Goal: Transaction & Acquisition: Purchase product/service

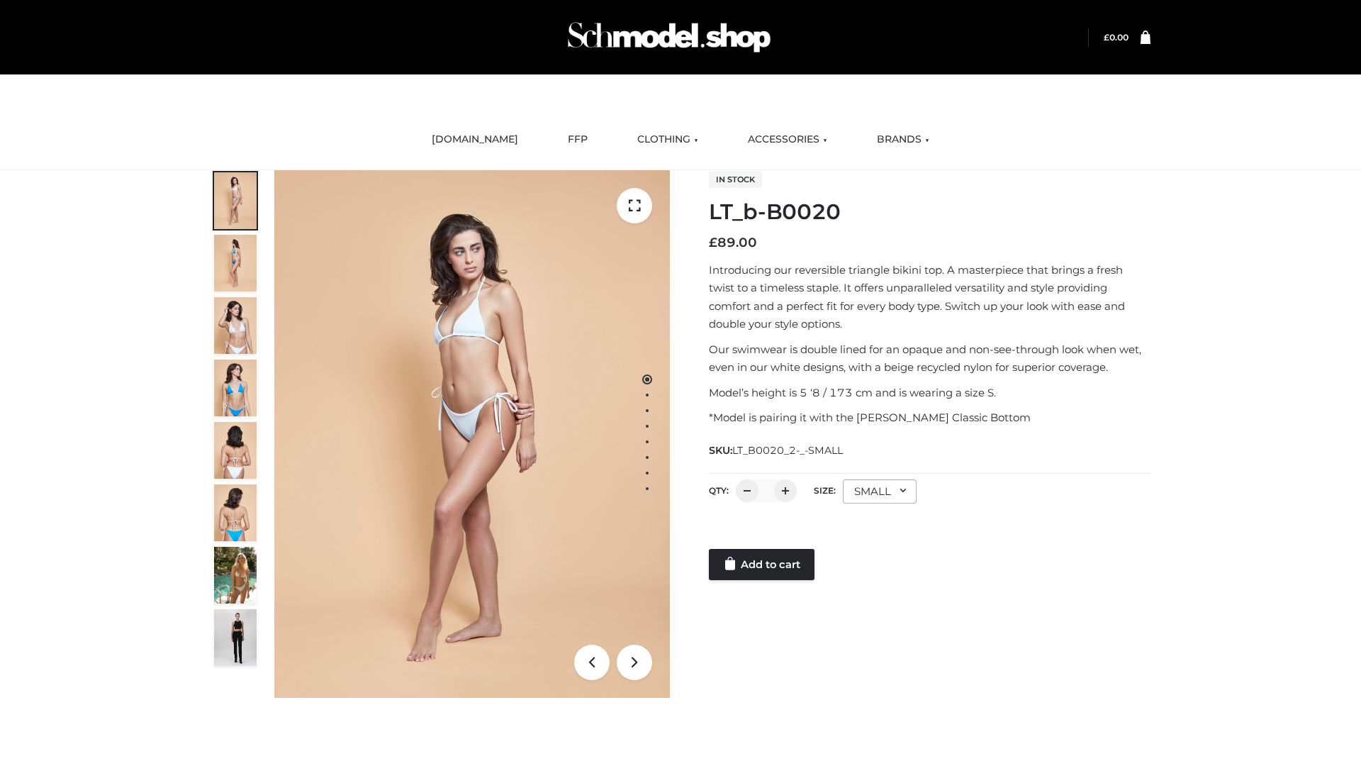
click at [763, 564] on link "Add to cart" at bounding box center [762, 564] width 106 height 31
